Goal: Transaction & Acquisition: Purchase product/service

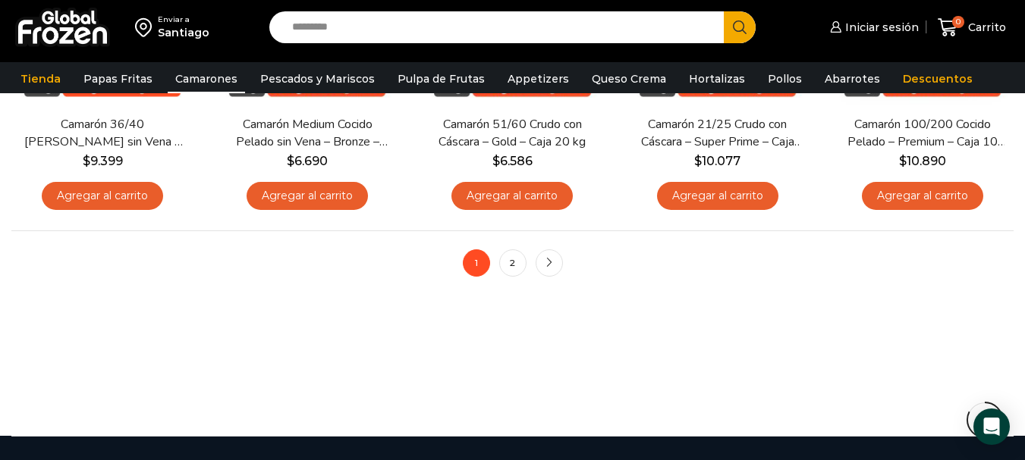
scroll to position [1290, 0]
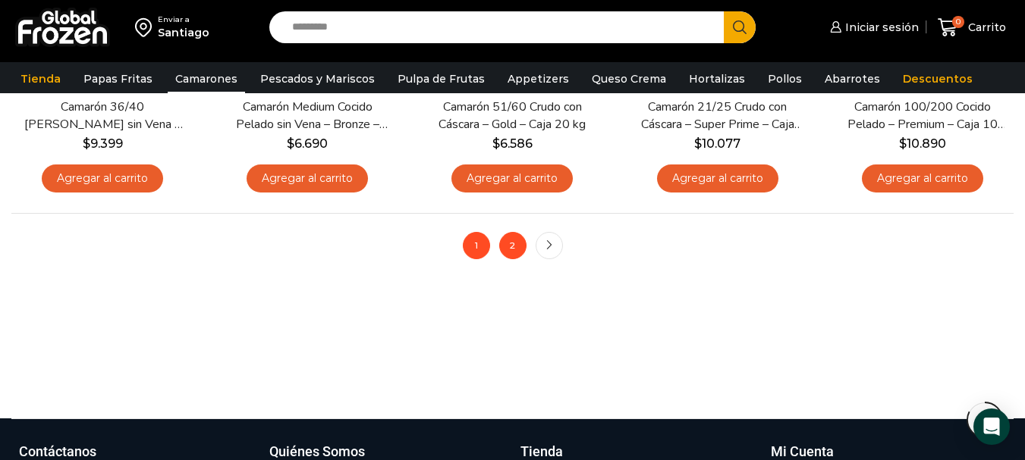
click at [514, 250] on link "2" at bounding box center [512, 245] width 27 height 27
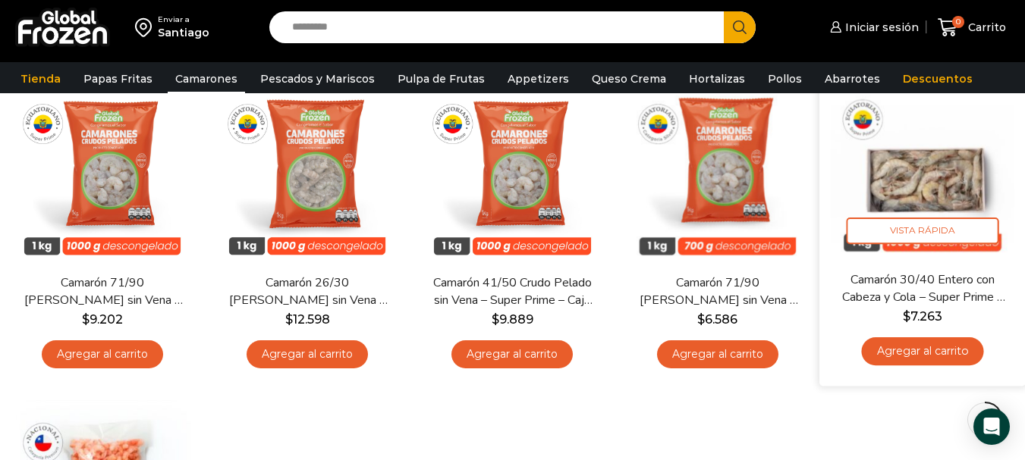
click at [950, 168] on img at bounding box center [923, 168] width 184 height 184
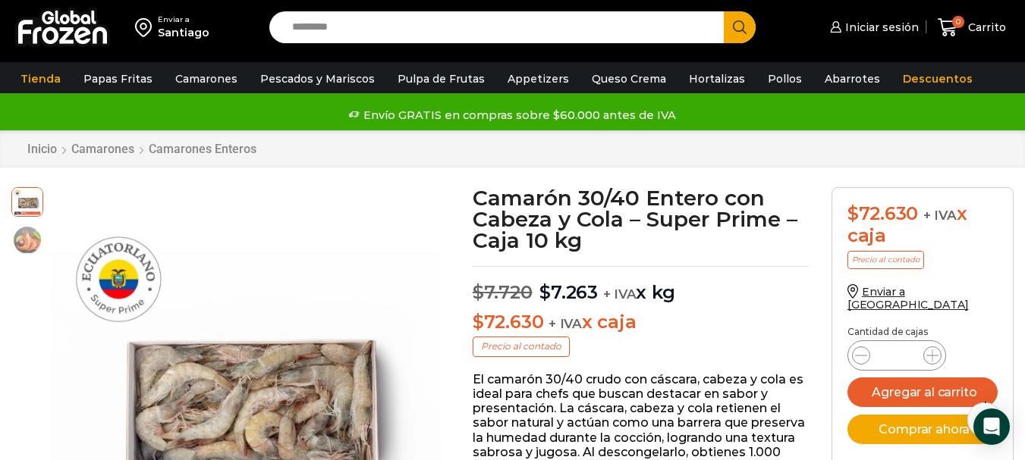
scroll to position [77, 0]
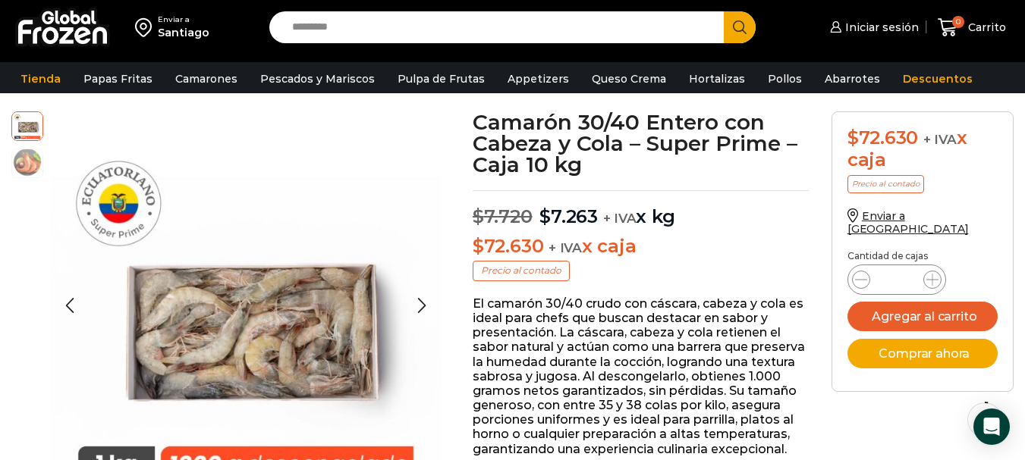
click at [16, 169] on img at bounding box center [27, 162] width 30 height 30
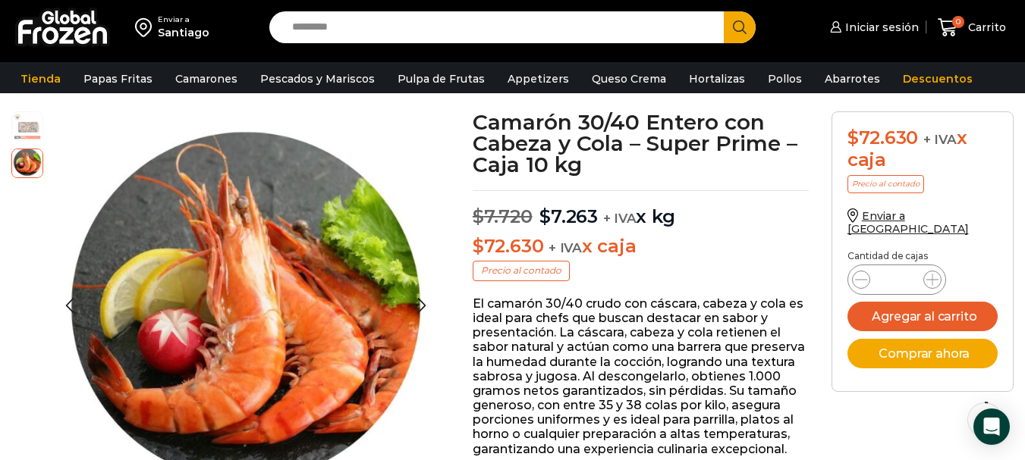
click at [22, 137] on img at bounding box center [27, 125] width 30 height 30
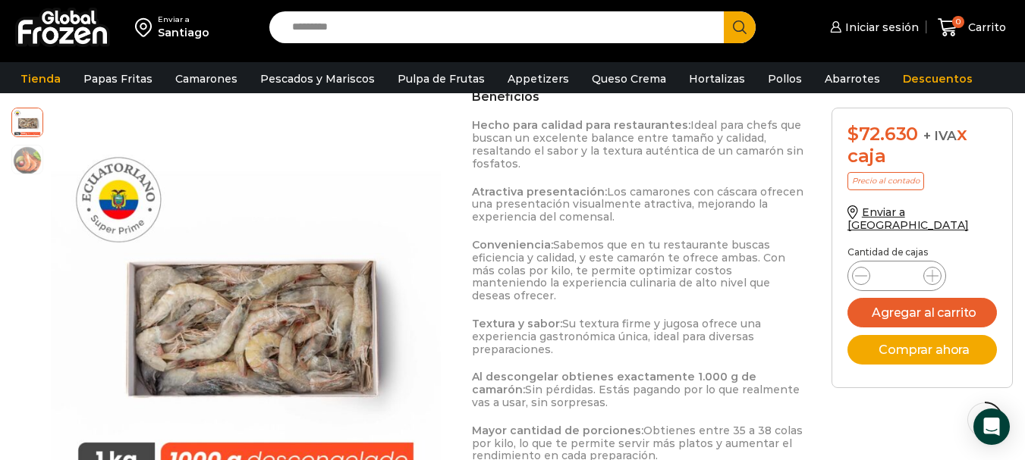
scroll to position [1268, 0]
